Goal: Transaction & Acquisition: Purchase product/service

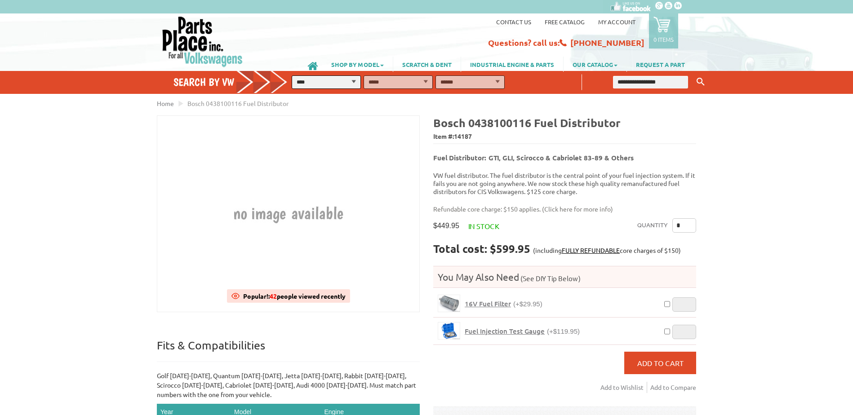
click at [352, 81] on select "**********" at bounding box center [326, 81] width 69 height 13
select select "*********"
click at [292, 75] on select "**********" at bounding box center [326, 81] width 69 height 13
click at [424, 81] on select "**********" at bounding box center [397, 81] width 69 height 13
select select "*********"
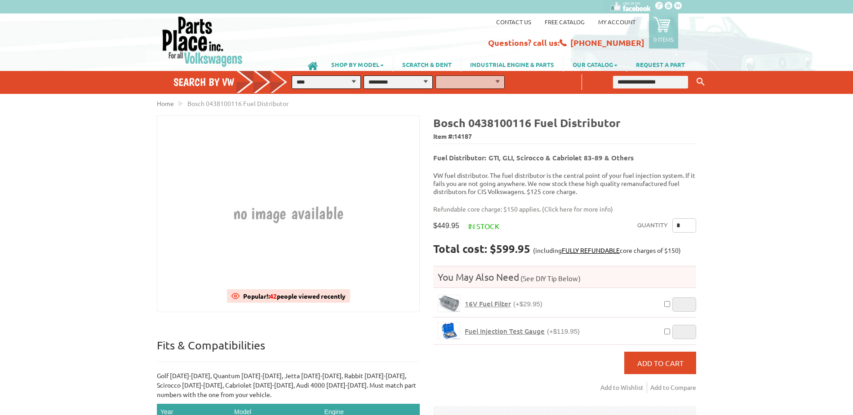
click at [363, 75] on select "**********" at bounding box center [397, 81] width 69 height 13
click at [495, 80] on select "**********" at bounding box center [469, 81] width 69 height 13
select select "*********"
click at [435, 75] on select "**********" at bounding box center [469, 81] width 69 height 13
click at [524, 83] on button "FIND" at bounding box center [523, 81] width 32 height 13
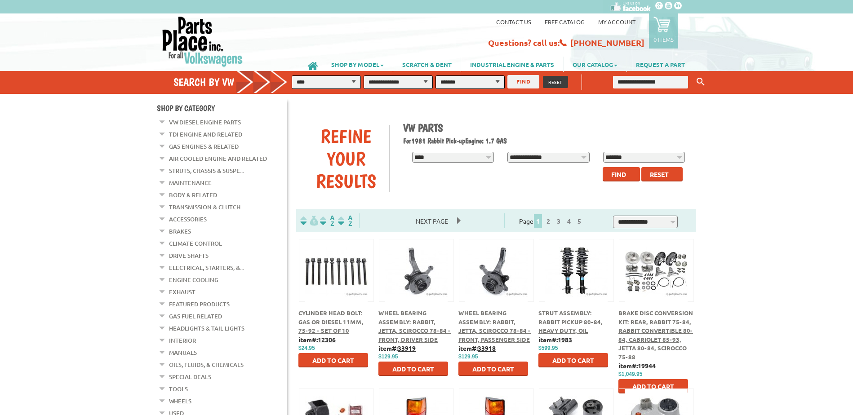
click at [457, 221] on span "Next Page" at bounding box center [431, 220] width 50 height 13
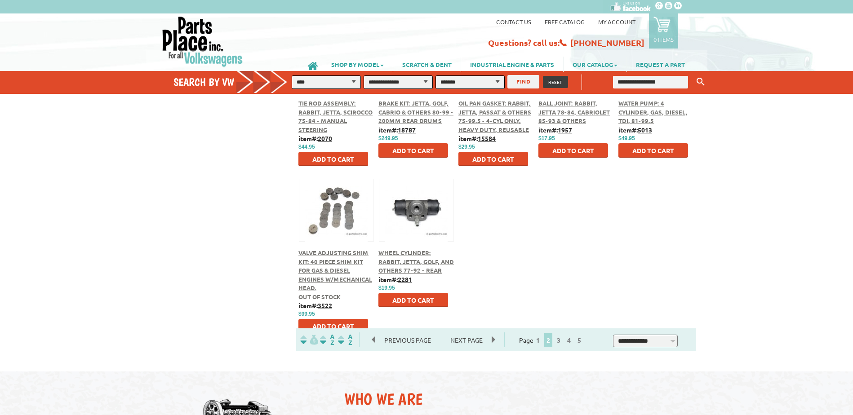
click at [491, 340] on span "Next Page" at bounding box center [466, 339] width 50 height 13
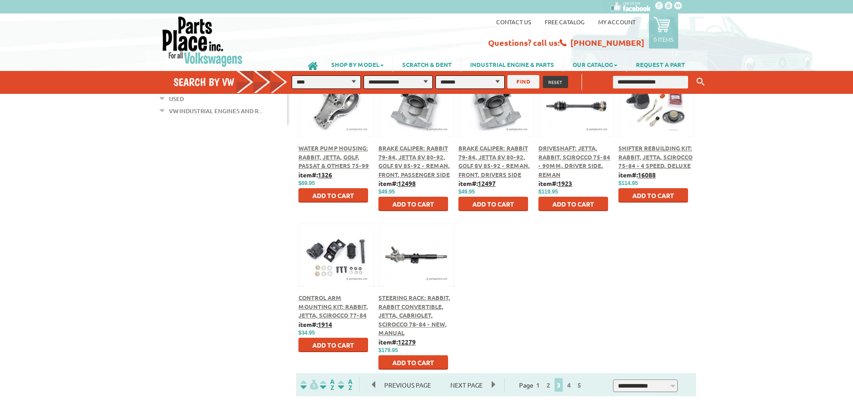
scroll to position [359, 0]
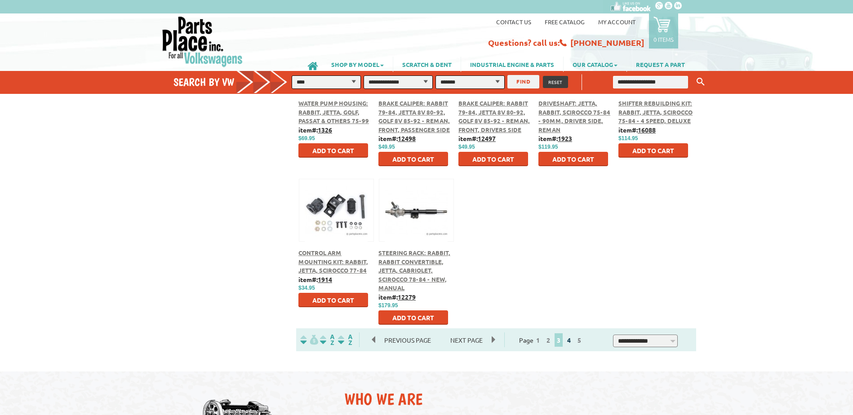
click at [573, 341] on link "4" at bounding box center [569, 340] width 8 height 8
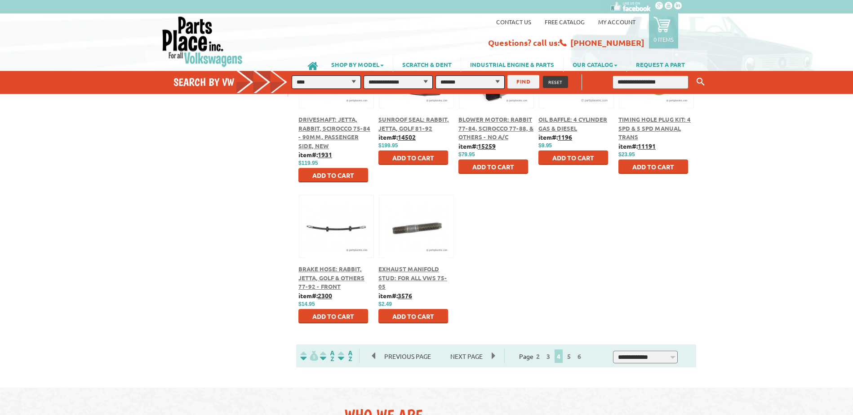
scroll to position [359, 0]
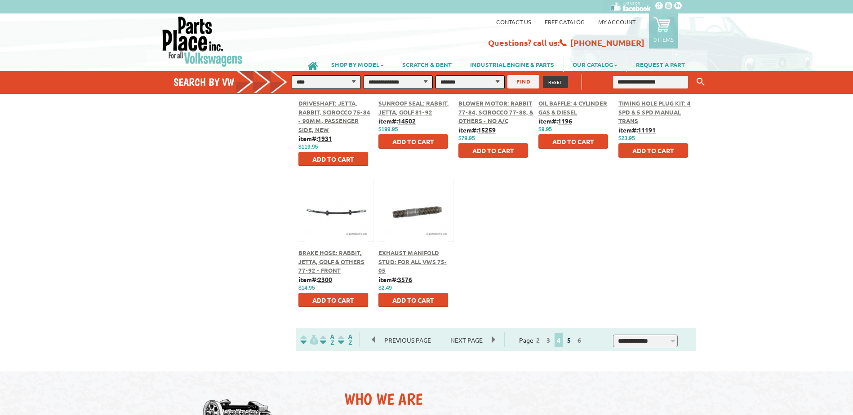
click at [573, 342] on link "5" at bounding box center [569, 340] width 8 height 8
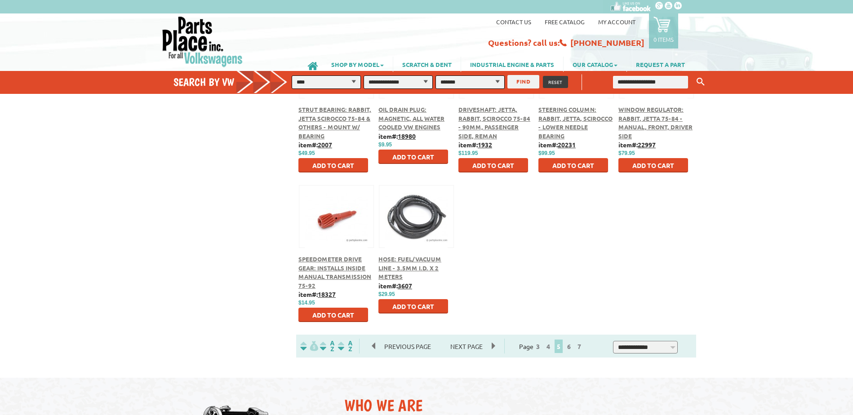
scroll to position [359, 0]
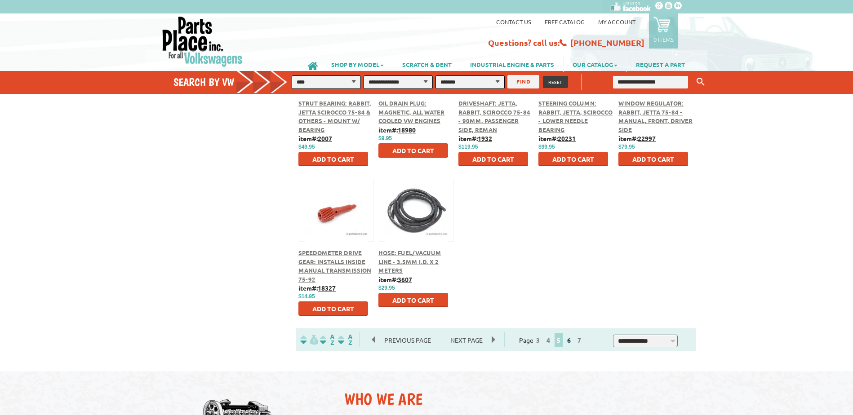
click at [573, 341] on link "6" at bounding box center [569, 340] width 8 height 8
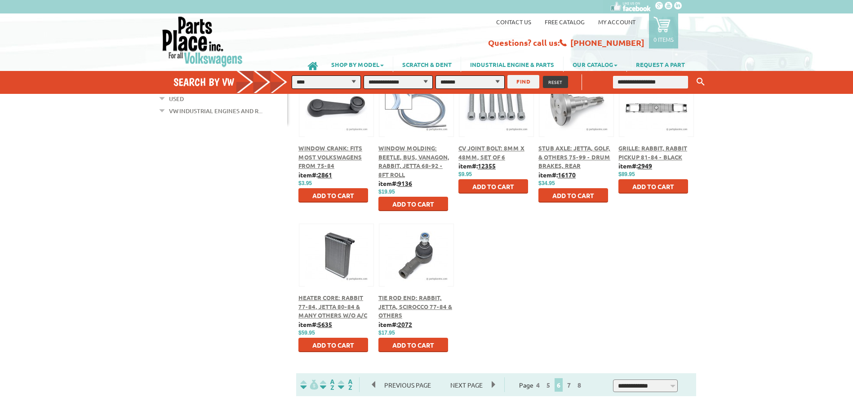
scroll to position [359, 0]
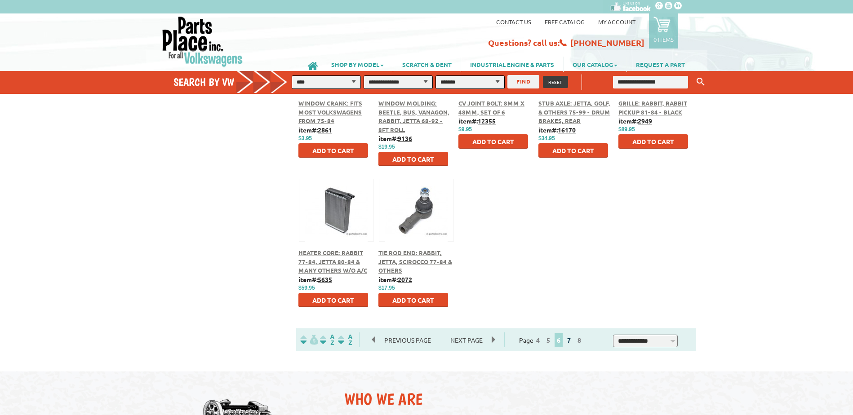
click at [573, 340] on link "7" at bounding box center [569, 340] width 8 height 8
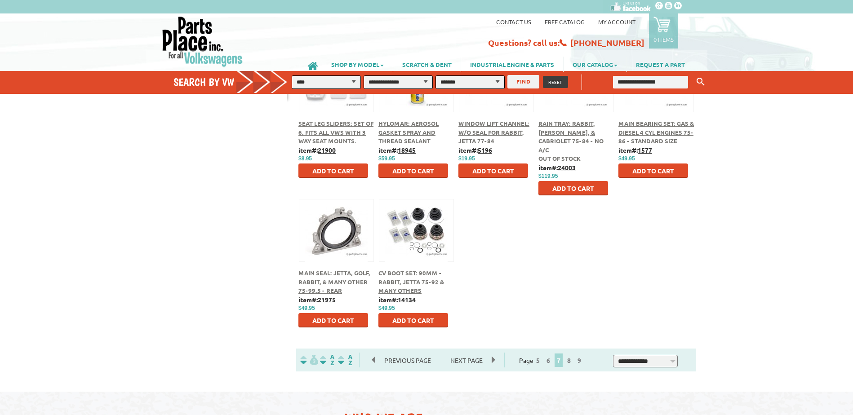
scroll to position [359, 0]
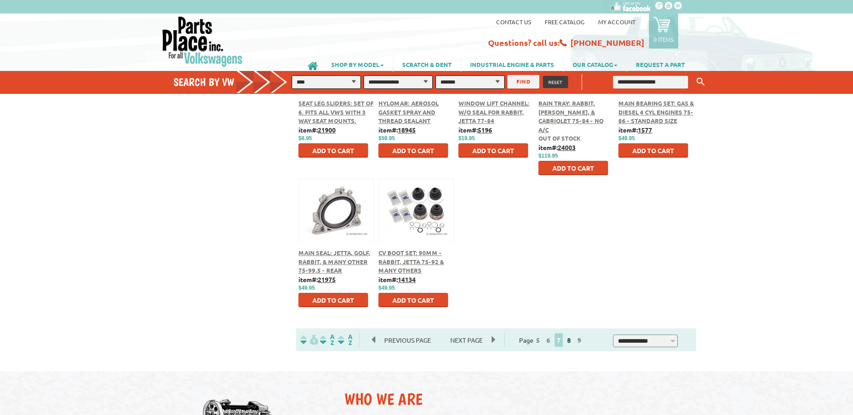
click at [573, 339] on link "8" at bounding box center [569, 340] width 8 height 8
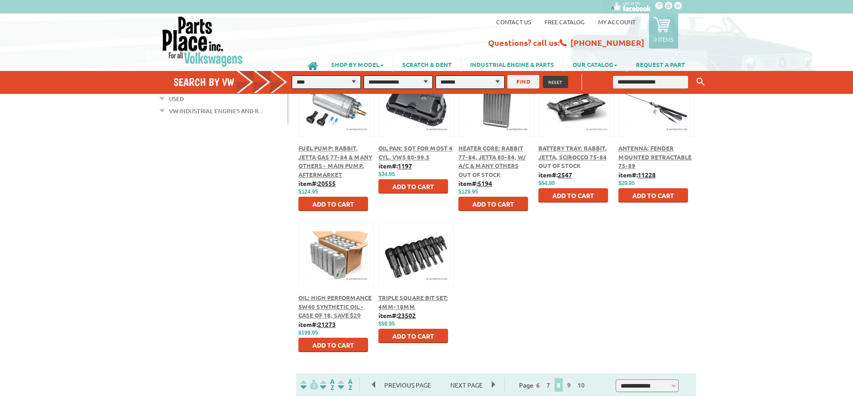
scroll to position [359, 0]
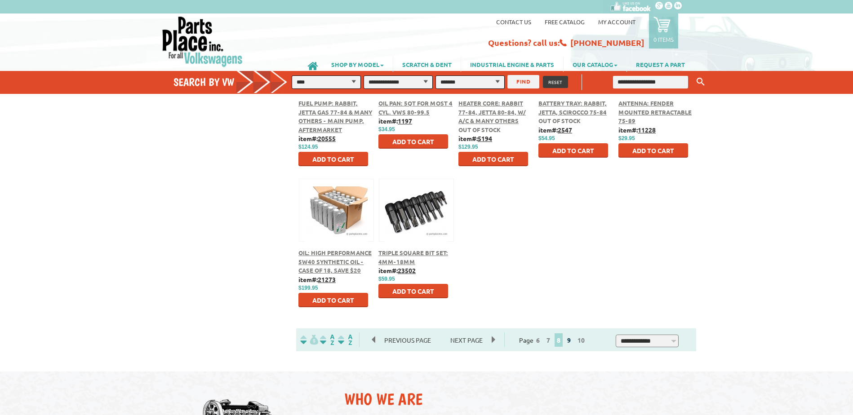
click at [573, 340] on link "9" at bounding box center [569, 340] width 8 height 8
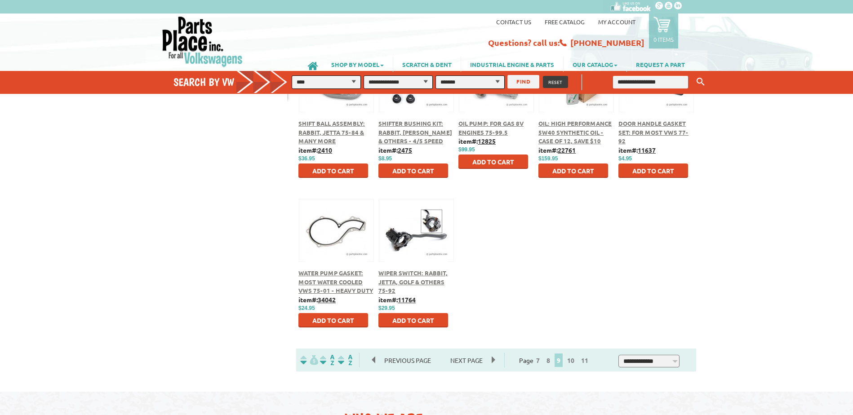
scroll to position [359, 0]
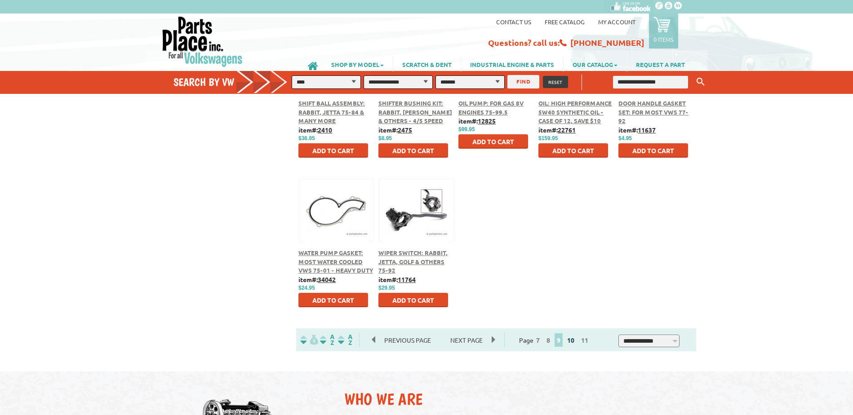
click at [576, 340] on link "10" at bounding box center [571, 340] width 12 height 8
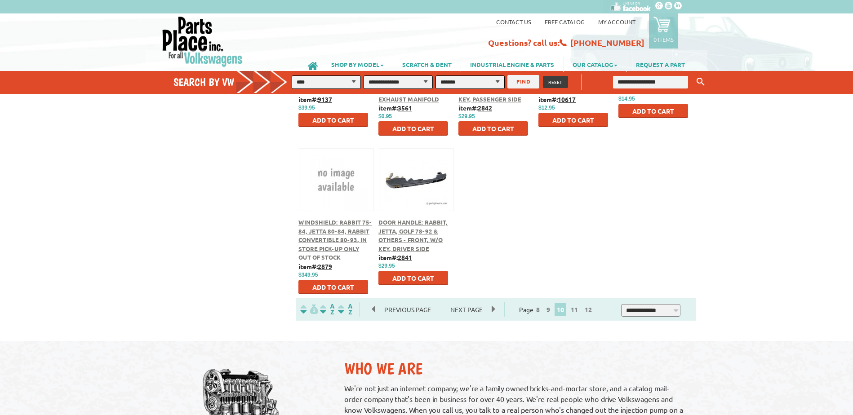
scroll to position [404, 0]
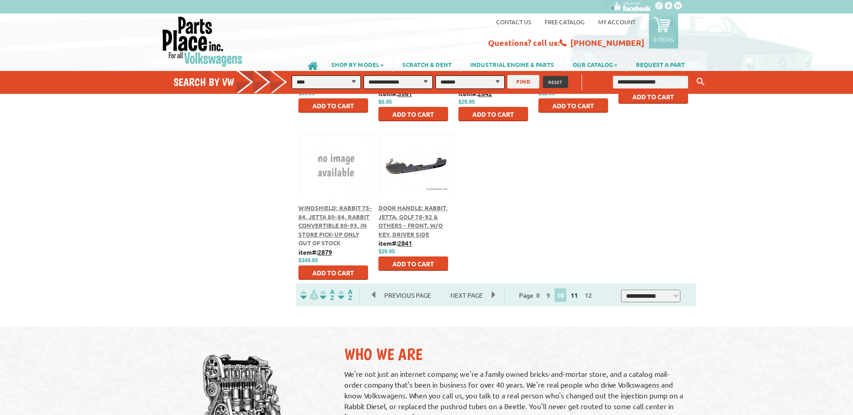
click at [580, 297] on link "11" at bounding box center [574, 295] width 12 height 8
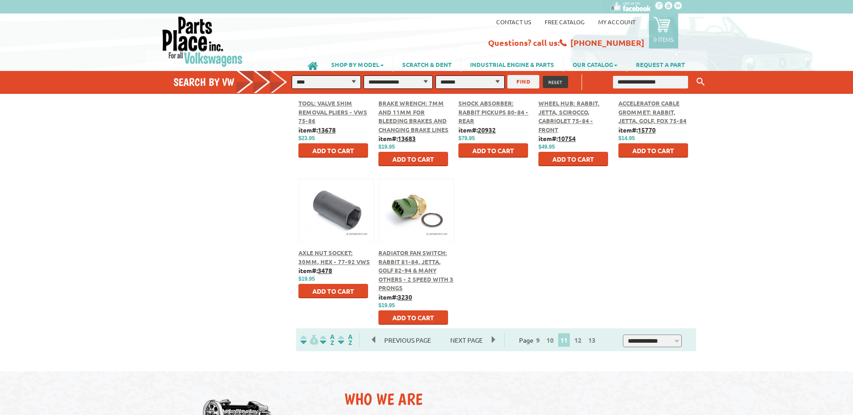
scroll to position [404, 0]
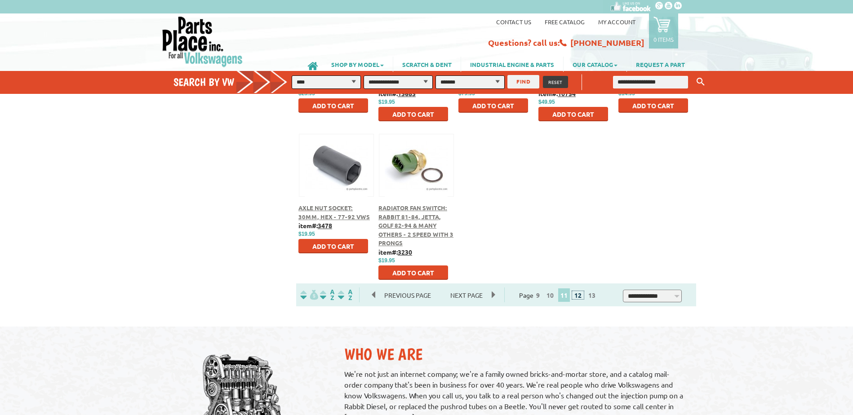
click at [581, 297] on link "12" at bounding box center [578, 295] width 12 height 8
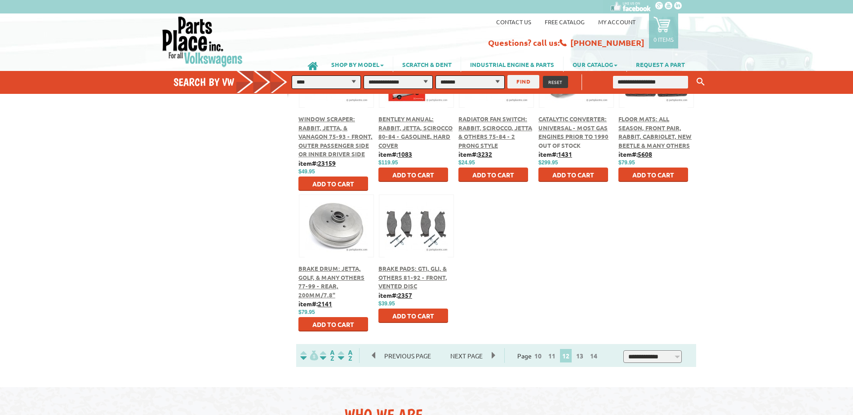
scroll to position [359, 0]
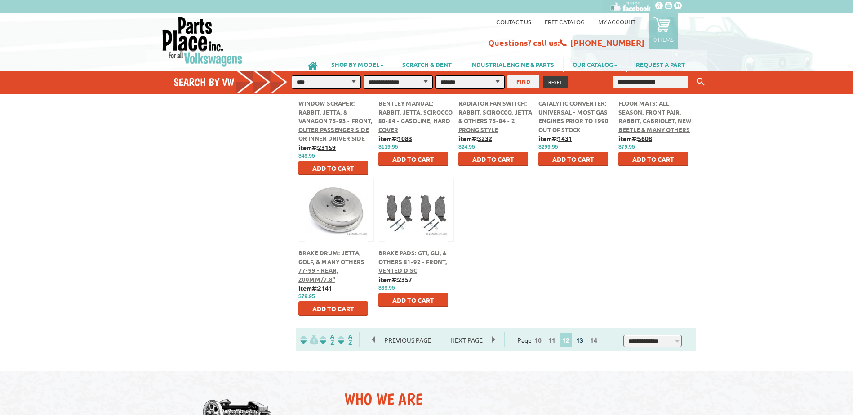
click at [585, 342] on link "13" at bounding box center [580, 340] width 12 height 8
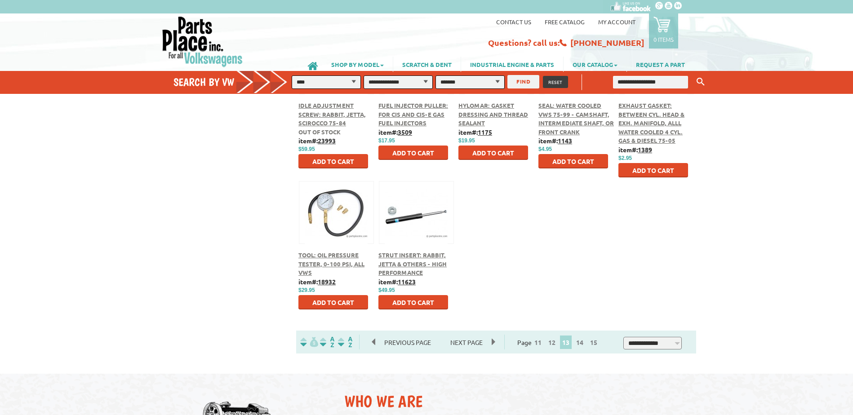
scroll to position [359, 0]
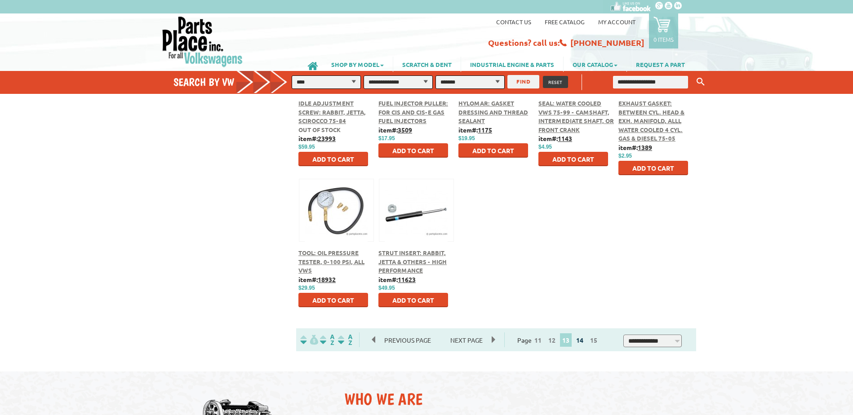
click at [585, 337] on link "14" at bounding box center [580, 340] width 12 height 8
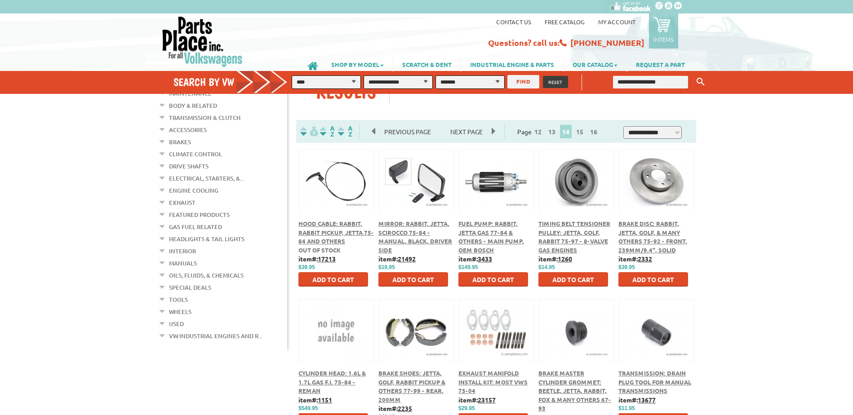
scroll to position [90, 0]
click at [181, 221] on link "Gas Fuel Related" at bounding box center [195, 227] width 53 height 12
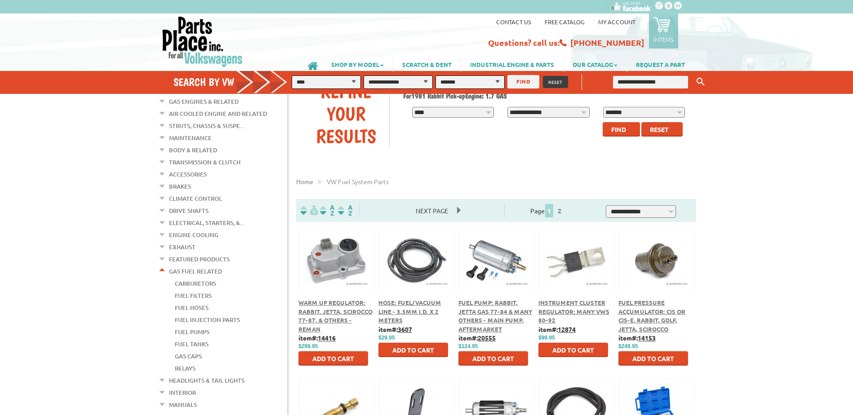
scroll to position [90, 0]
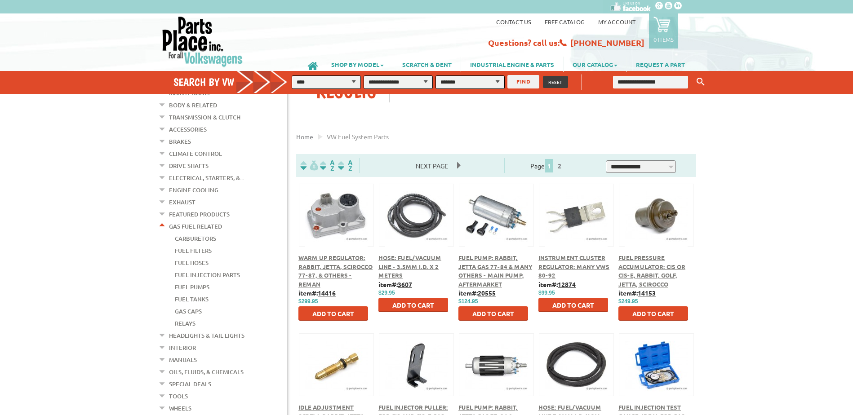
click at [199, 281] on link "Fuel Pumps" at bounding box center [192, 287] width 35 height 12
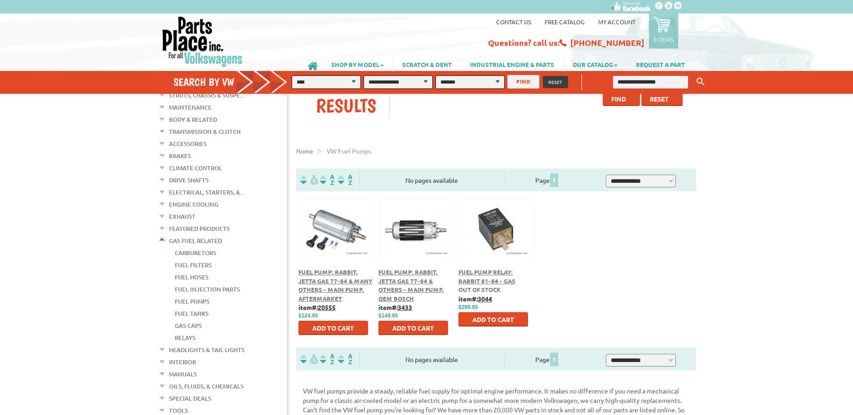
scroll to position [90, 0]
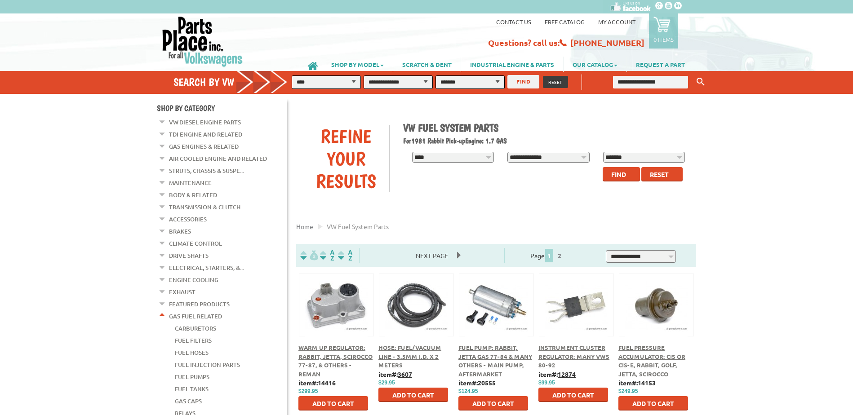
scroll to position [87, 0]
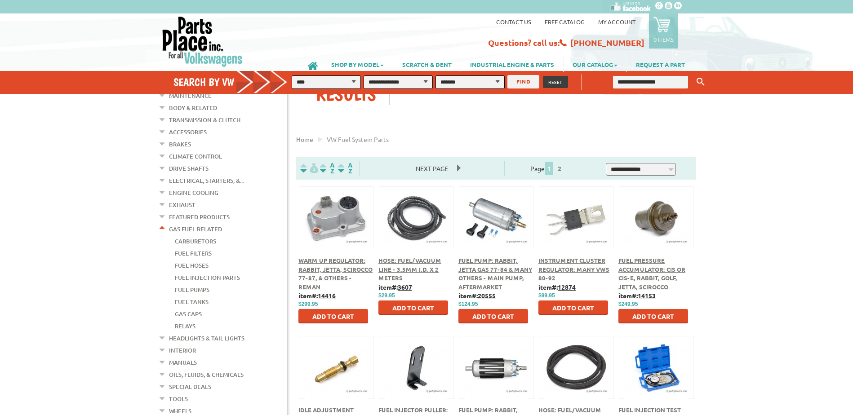
click at [205, 272] on link "Fuel Injection Parts" at bounding box center [207, 278] width 65 height 12
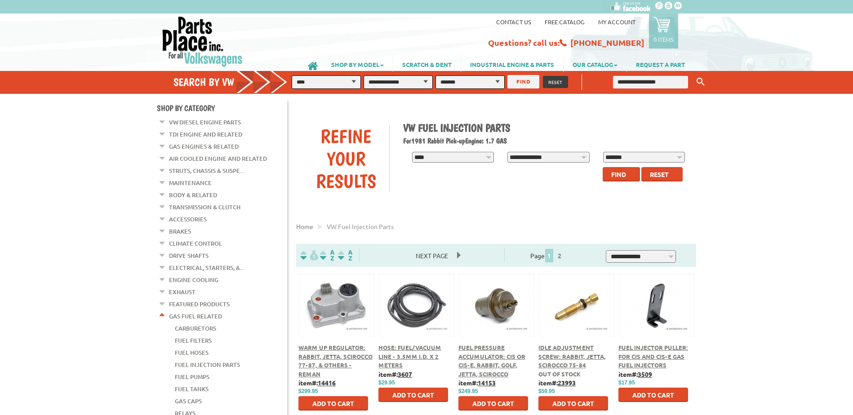
click at [635, 84] on input "text" at bounding box center [650, 82] width 75 height 13
type input "**********"
click at [693, 75] on button "Keyword Search" at bounding box center [699, 82] width 13 height 15
click at [701, 80] on icon "Keyword Search" at bounding box center [700, 82] width 8 height 8
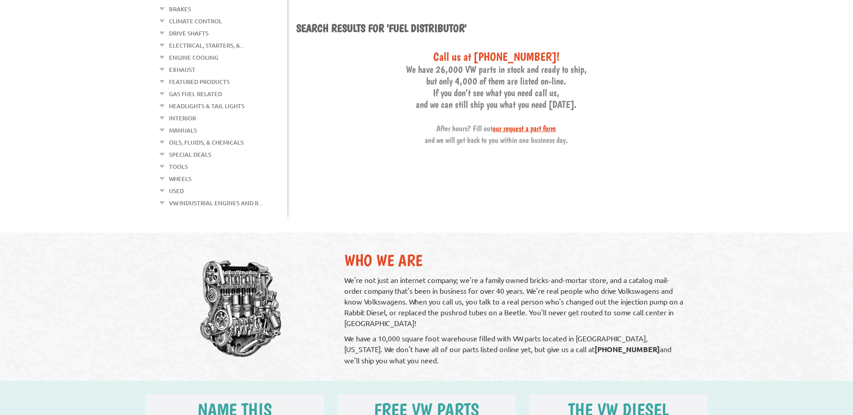
scroll to position [225, 0]
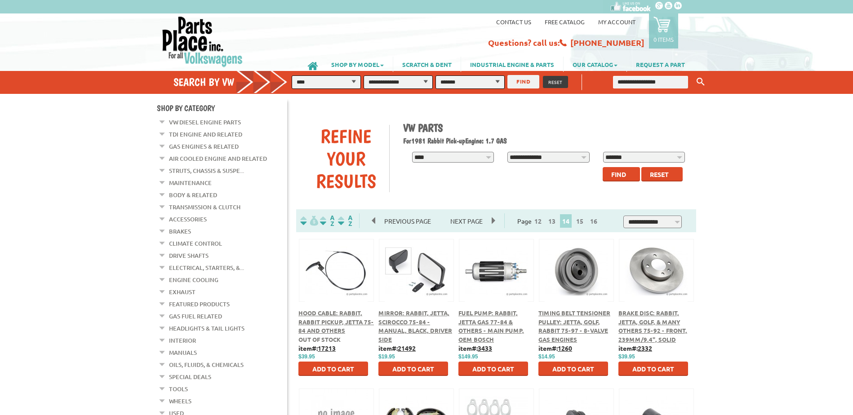
scroll to position [87, 0]
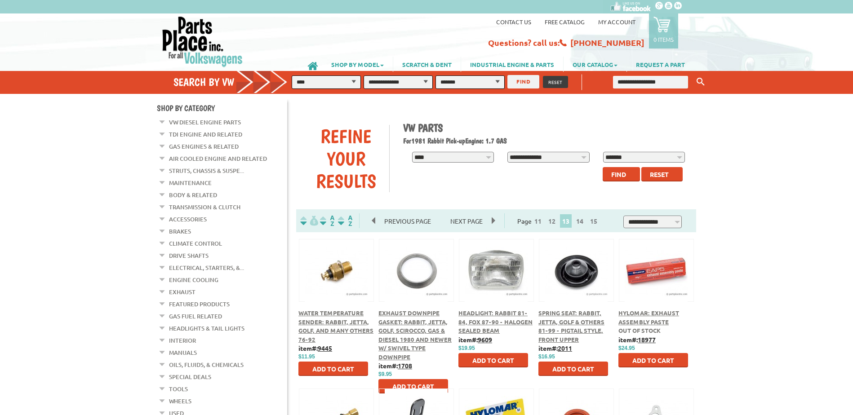
scroll to position [357, 0]
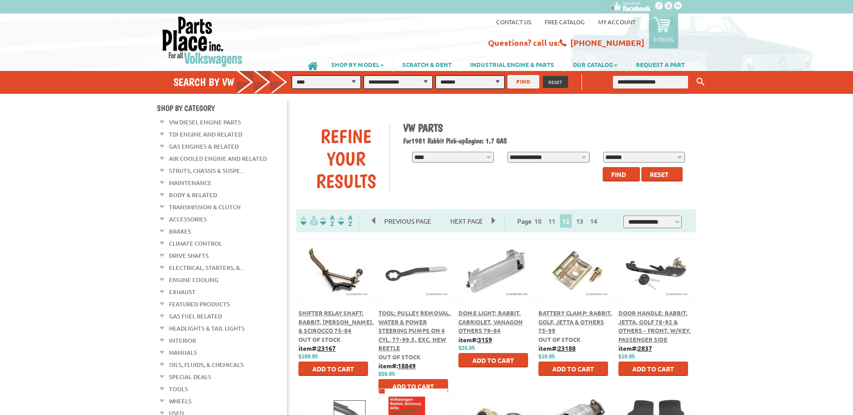
scroll to position [357, 0]
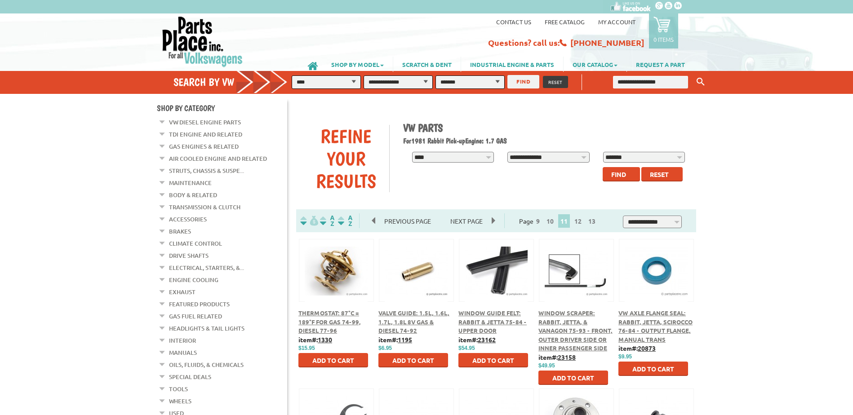
scroll to position [402, 0]
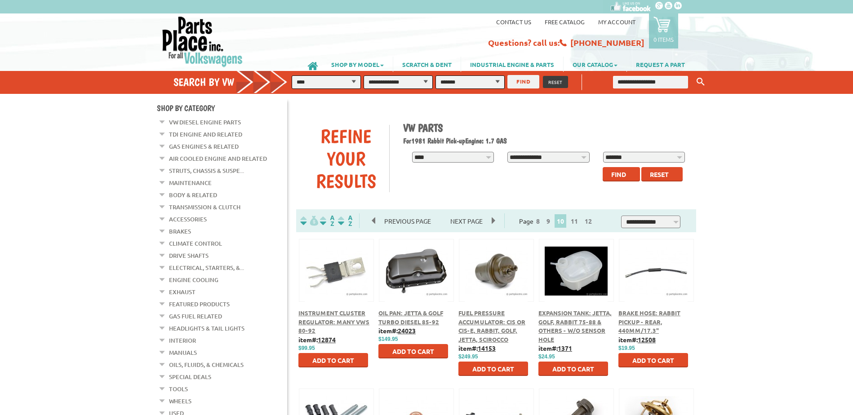
scroll to position [402, 0]
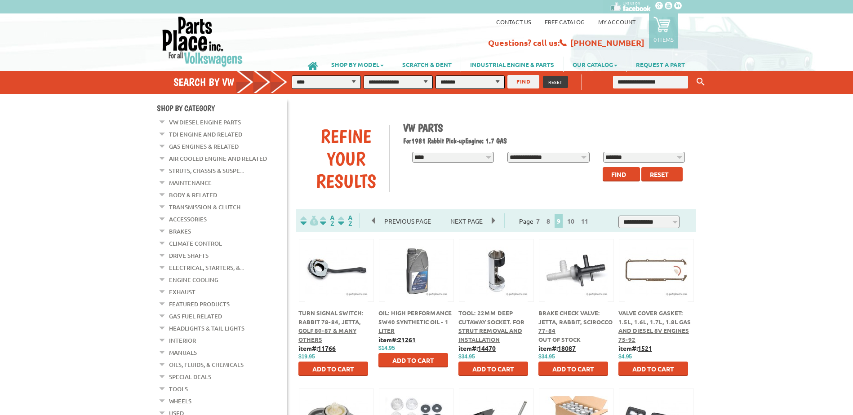
scroll to position [357, 0]
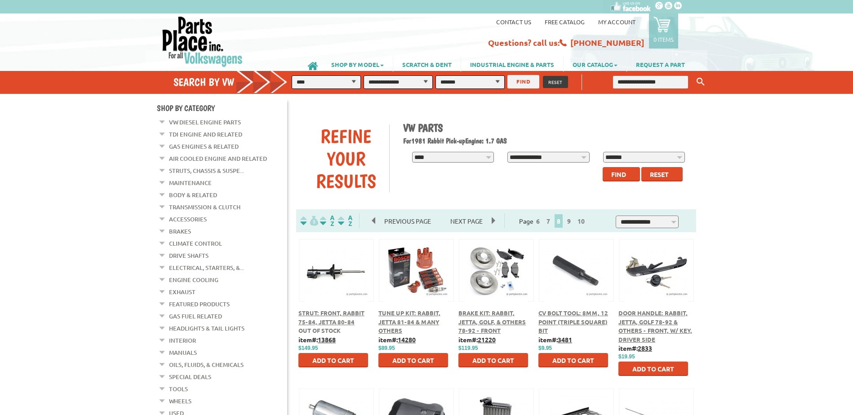
scroll to position [357, 0]
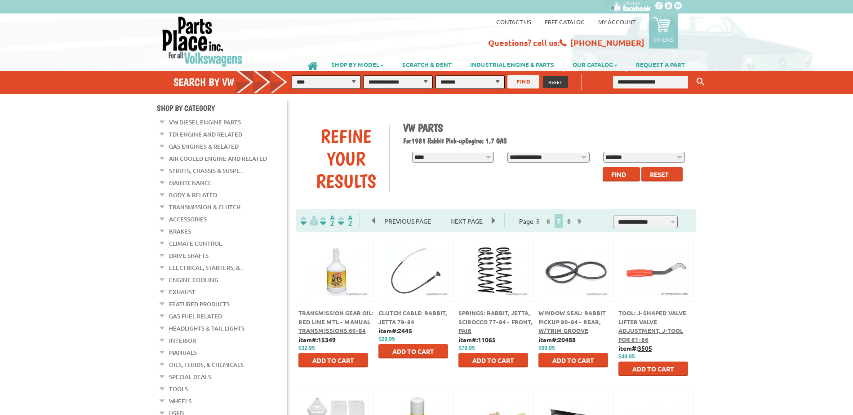
scroll to position [357, 0]
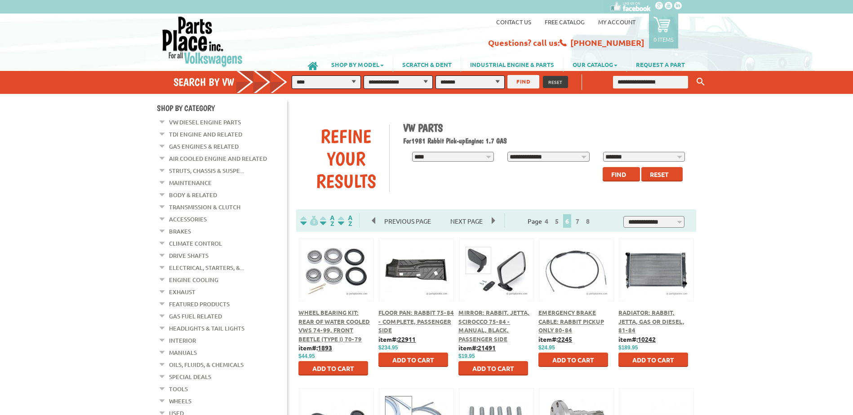
scroll to position [357, 0]
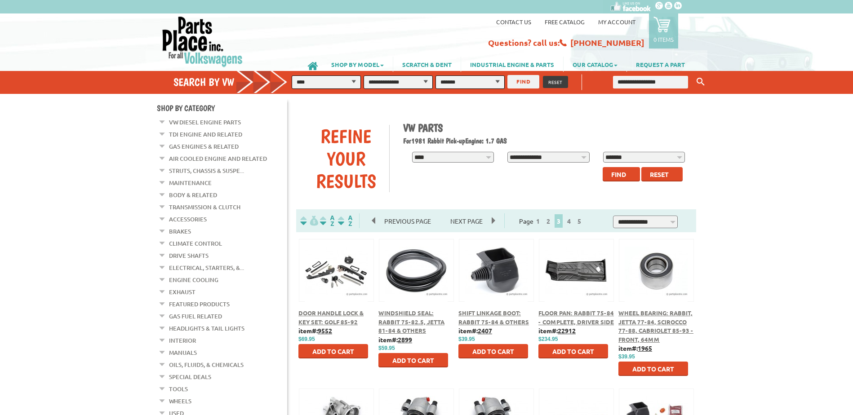
scroll to position [357, 0]
